Goal: Check status: Check status

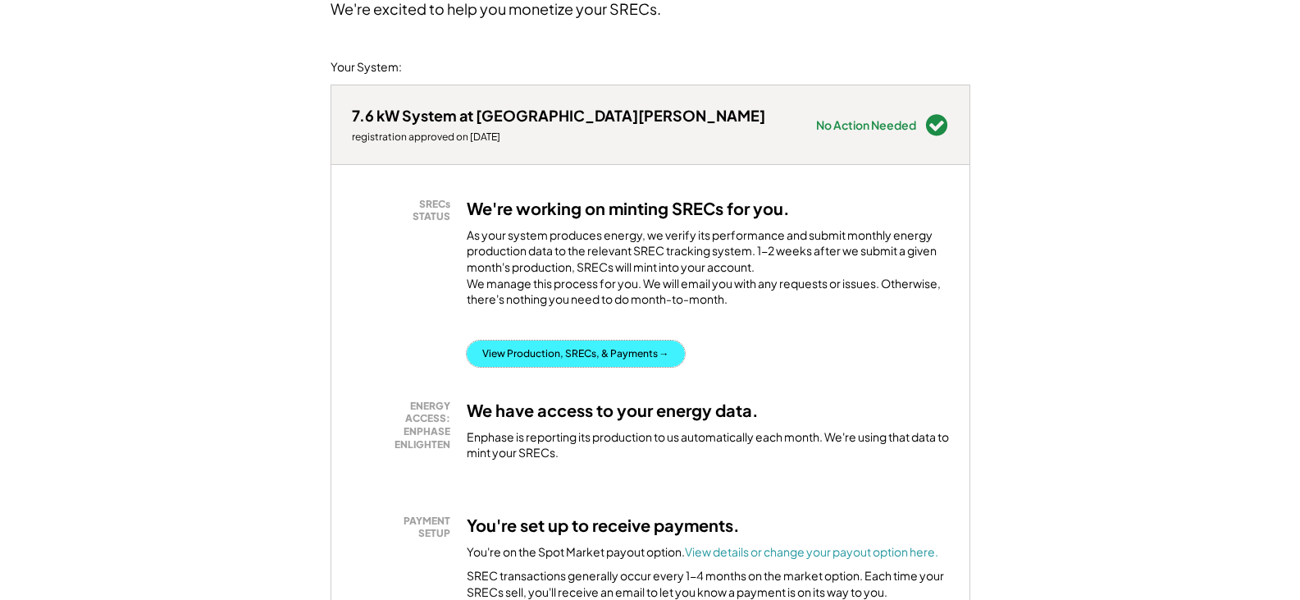
click at [665, 366] on button "View Production, SRECs, & Payments →" at bounding box center [576, 353] width 218 height 26
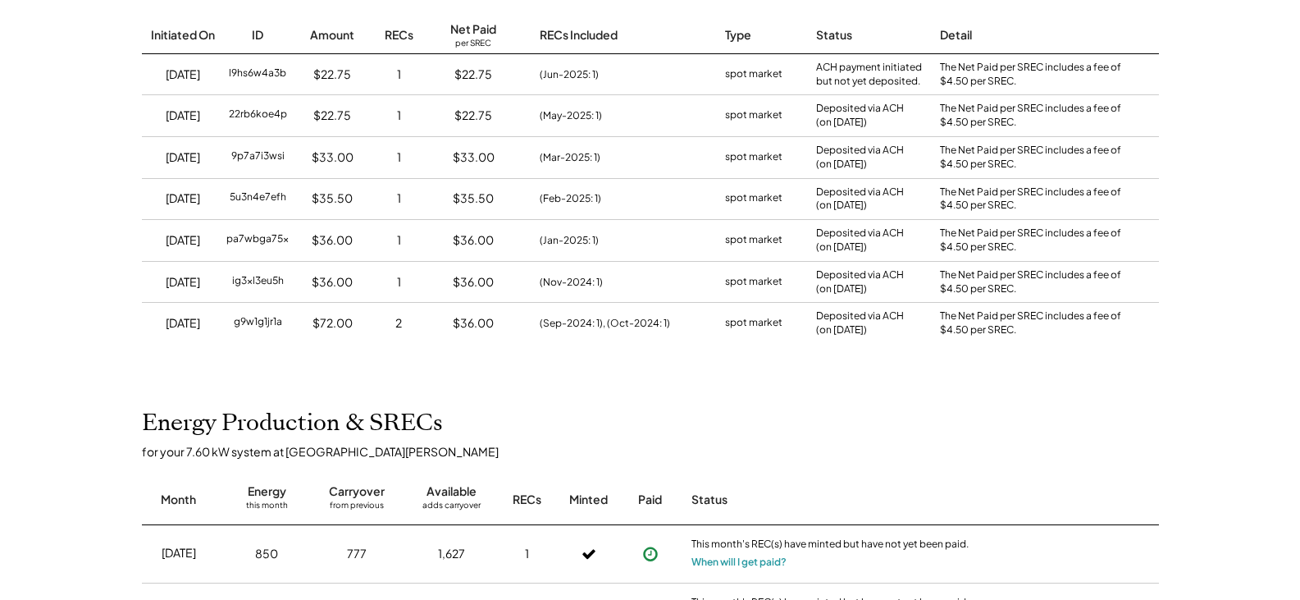
scroll to position [244, 0]
